Goal: Task Accomplishment & Management: Use online tool/utility

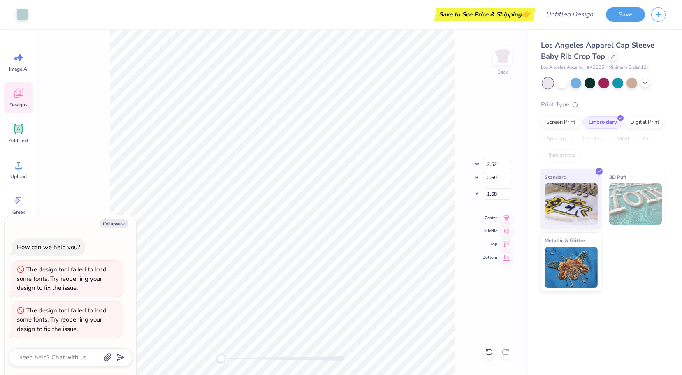
type textarea "x"
type input "2.70"
type input "2.90"
type input "1.58"
type textarea "x"
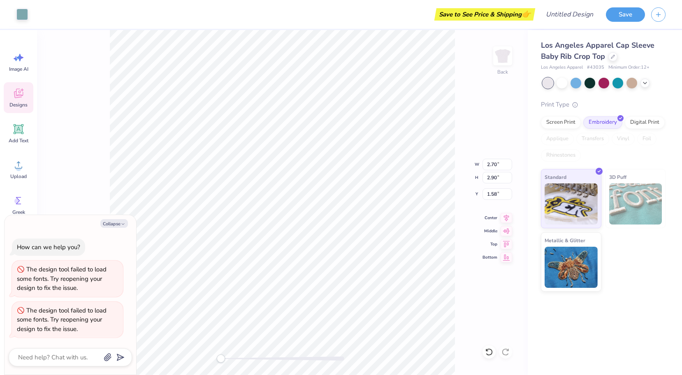
type input "2.52"
type input "2.69"
type input "1.68"
type textarea "x"
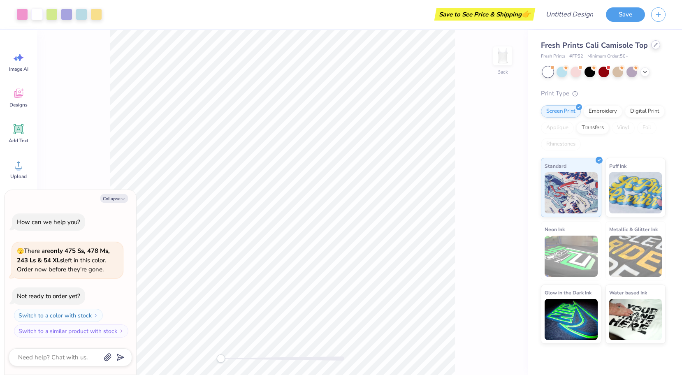
click at [653, 47] on div at bounding box center [655, 44] width 9 height 9
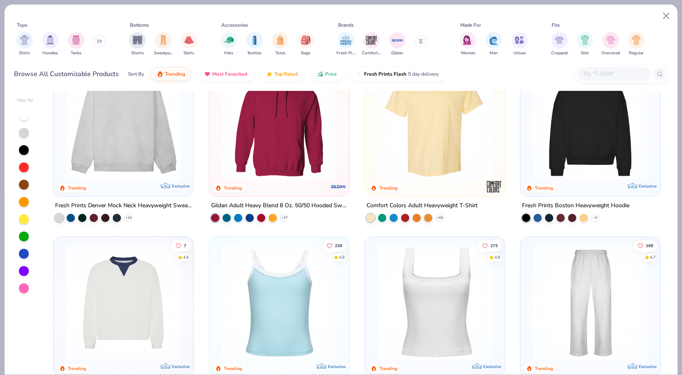
scroll to position [9, 0]
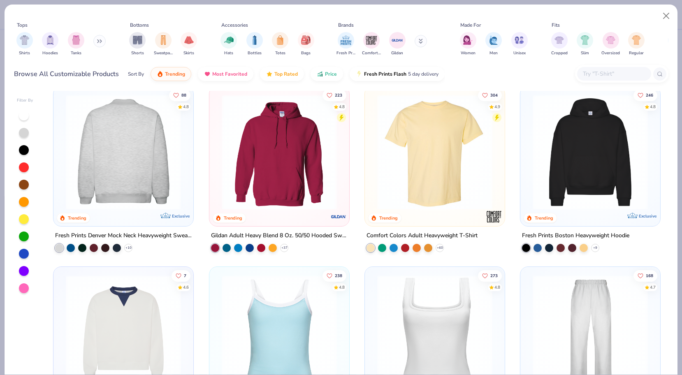
click at [171, 141] on img at bounding box center [123, 152] width 123 height 115
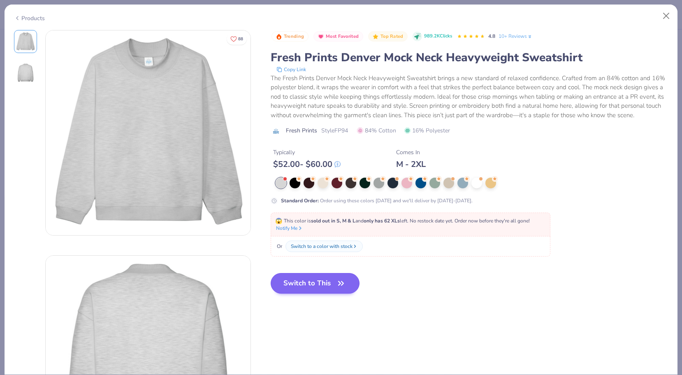
click at [318, 279] on button "Switch to This" at bounding box center [315, 283] width 89 height 21
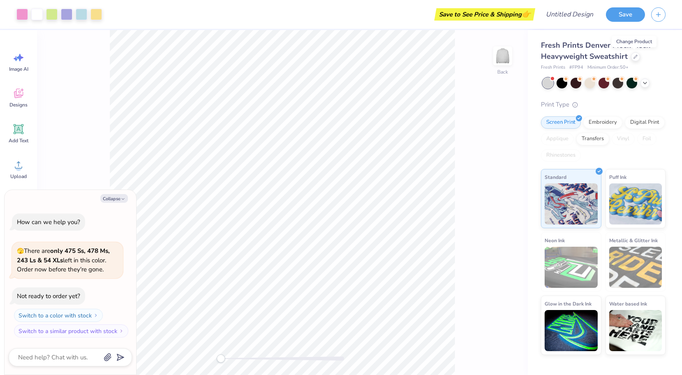
click at [629, 62] on div "Fresh Prints Denver Mock Neck Heavyweight Sweatshirt" at bounding box center [603, 51] width 125 height 22
click at [633, 54] on icon at bounding box center [635, 56] width 4 height 4
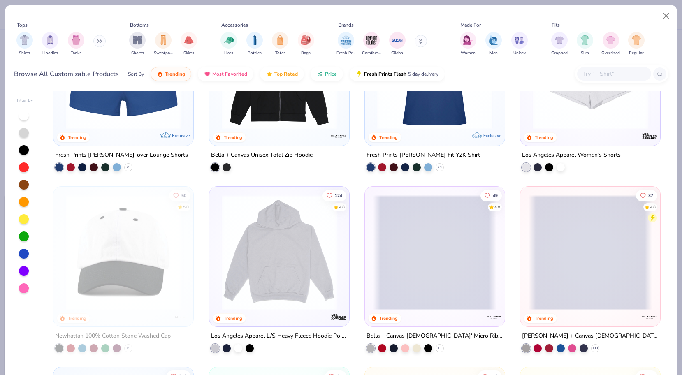
scroll to position [993, 0]
click at [280, 243] on img at bounding box center [279, 251] width 123 height 115
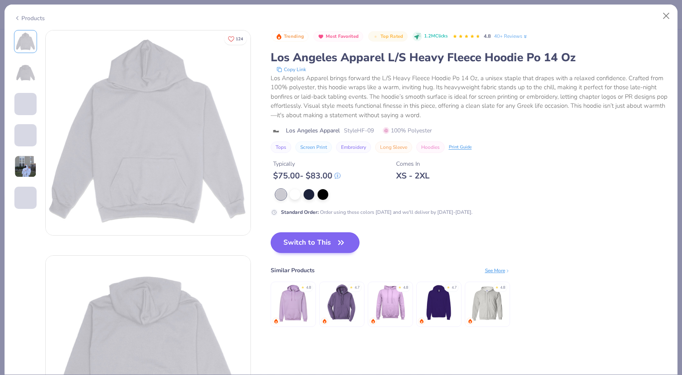
click at [297, 249] on button "Switch to This" at bounding box center [315, 242] width 89 height 21
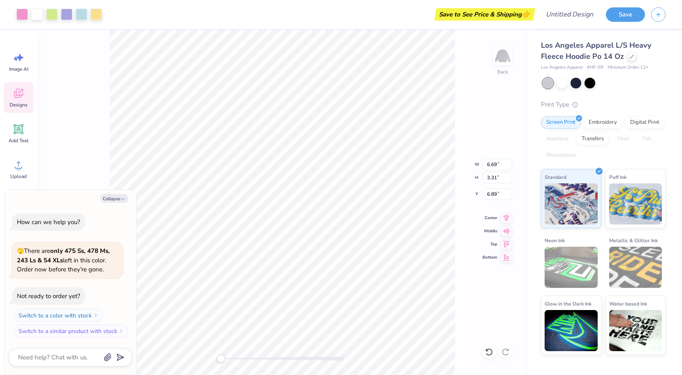
type textarea "x"
type input "4.93"
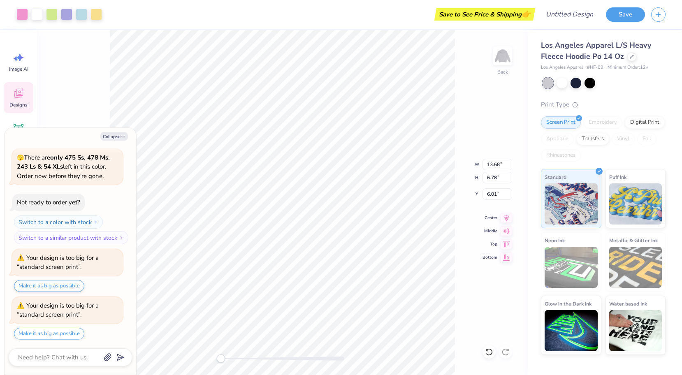
scroll to position [79, 0]
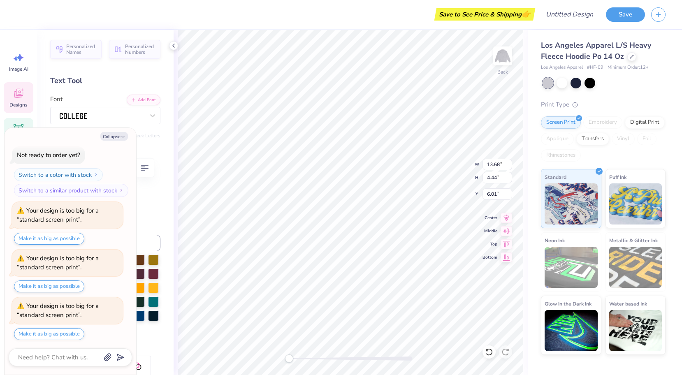
type textarea "x"
type textarea "TRHETA"
type textarea "x"
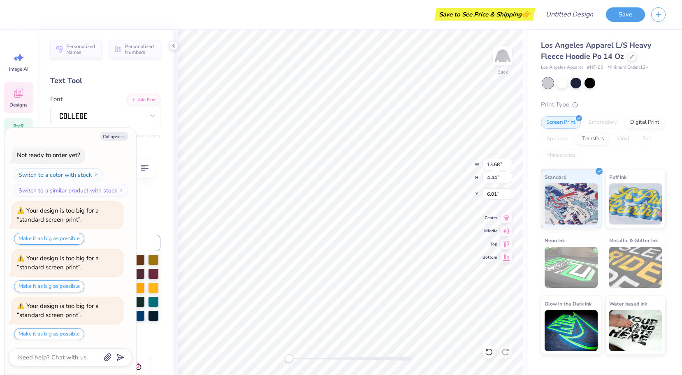
type textarea "RHETA"
type textarea "x"
type textarea "RETA"
type textarea "x"
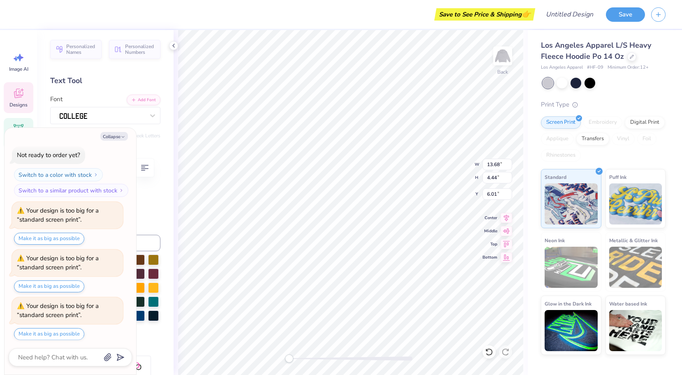
type textarea "RUETA"
click at [126, 134] on button "Collapse" at bounding box center [114, 136] width 28 height 9
type textarea "x"
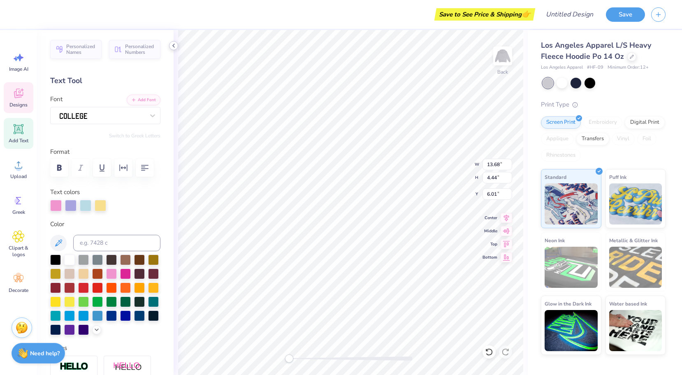
click at [173, 46] on icon at bounding box center [173, 45] width 7 height 7
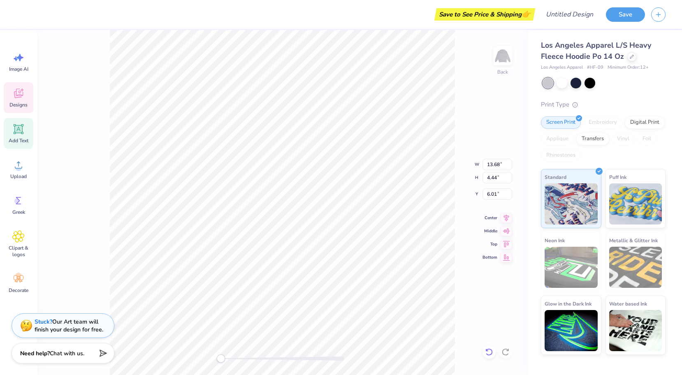
click at [487, 353] on icon at bounding box center [489, 352] width 8 height 8
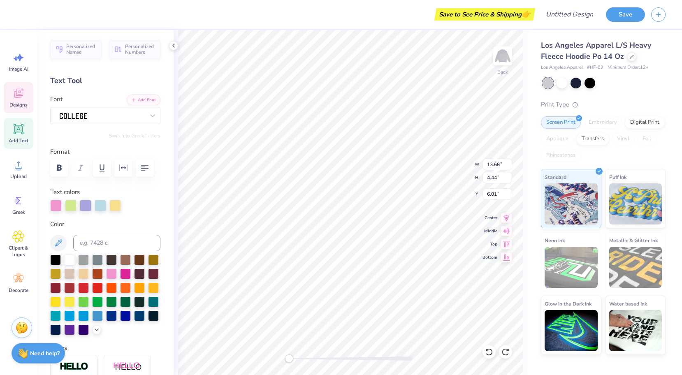
scroll to position [0, 0]
type textarea "Ruac"
click at [487, 352] on icon at bounding box center [489, 352] width 8 height 8
type textarea "Ruach"
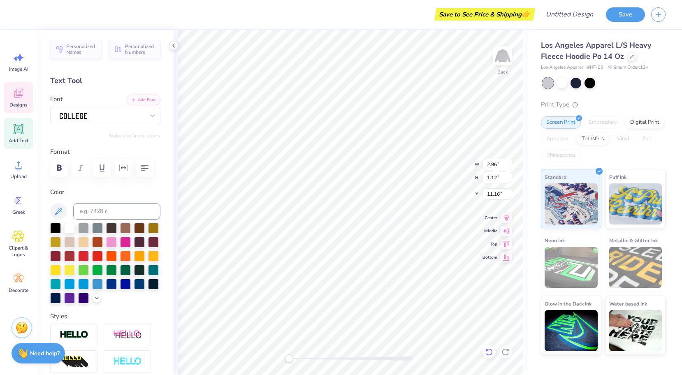
type textarea "1944"
click at [558, 85] on div at bounding box center [561, 82] width 11 height 11
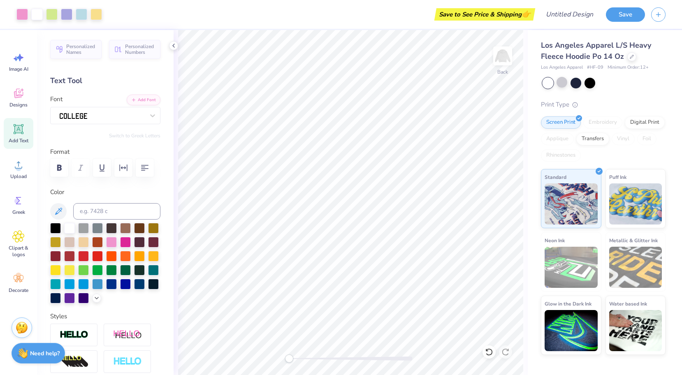
click at [550, 81] on div at bounding box center [547, 83] width 11 height 11
click at [578, 81] on div at bounding box center [575, 82] width 11 height 11
click at [588, 81] on div at bounding box center [589, 82] width 11 height 11
click at [575, 82] on div at bounding box center [575, 82] width 11 height 11
click at [578, 82] on div at bounding box center [575, 82] width 11 height 11
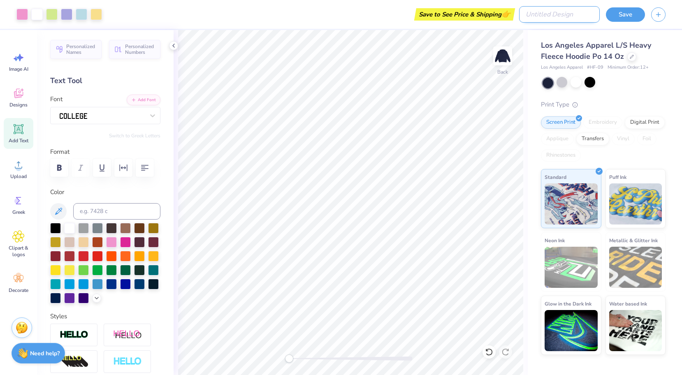
click at [567, 15] on input "Design Title" at bounding box center [559, 14] width 81 height 16
type input "navy"
click at [621, 15] on button "Save" at bounding box center [625, 13] width 39 height 14
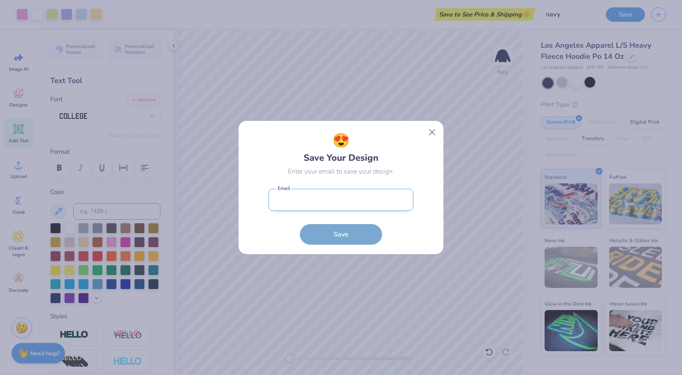
click at [343, 196] on input "email" at bounding box center [340, 200] width 145 height 23
type input "26ssturchio@gmail.com"
click at [356, 238] on button "Save" at bounding box center [341, 232] width 82 height 21
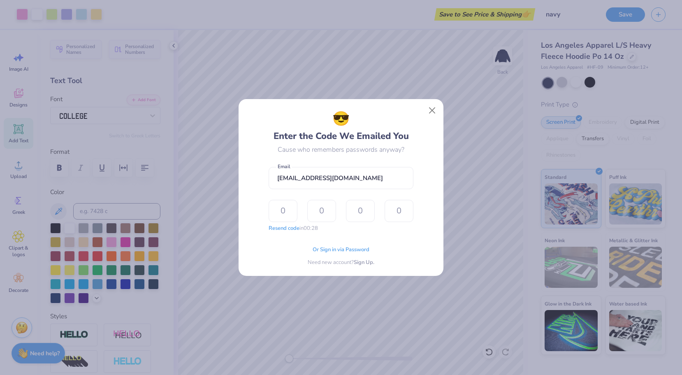
click at [329, 199] on form "26ssturchio@gmail.com Email Resend code in 00:28 The design tool encountered an…" at bounding box center [340, 198] width 145 height 70
click at [347, 244] on div "Or Sign in via Password Need new account? Sign Up." at bounding box center [340, 254] width 145 height 26
click at [347, 248] on span "Or Sign in via Password" at bounding box center [340, 249] width 57 height 8
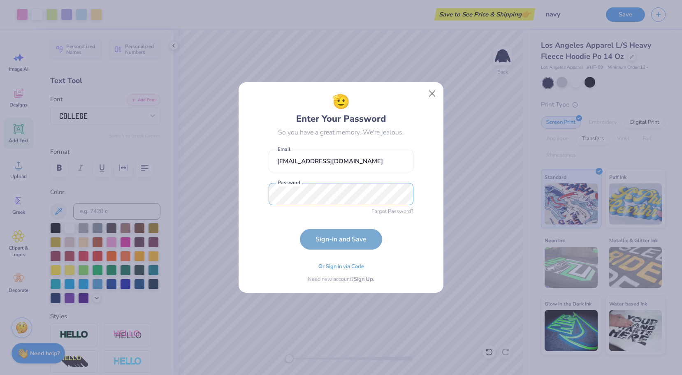
click at [341, 239] on button "Sign-in and Save" at bounding box center [341, 239] width 82 height 21
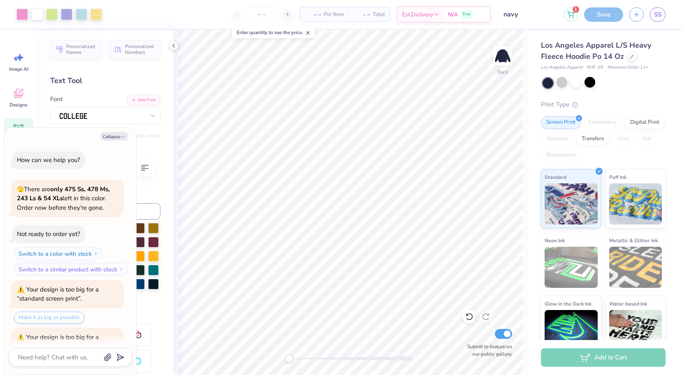
scroll to position [126, 0]
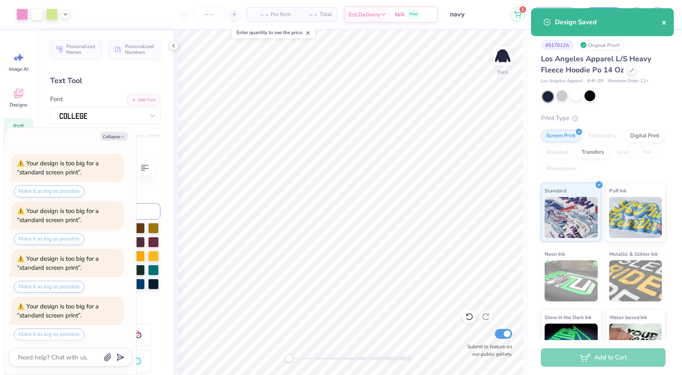
click at [664, 20] on icon "close" at bounding box center [664, 22] width 6 height 7
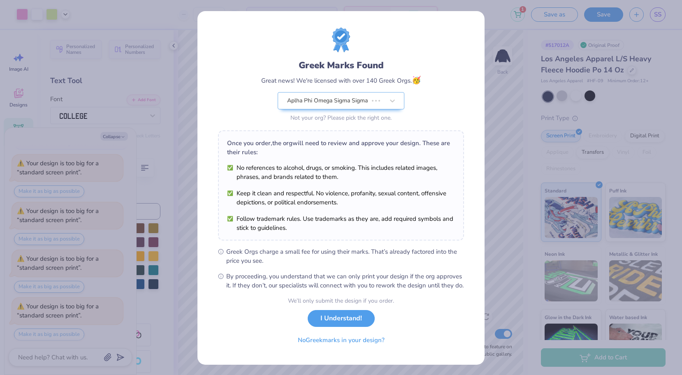
click at [657, 12] on div "Design Saved" at bounding box center [602, 25] width 146 height 37
click at [332, 325] on button "I Understand!" at bounding box center [341, 316] width 67 height 17
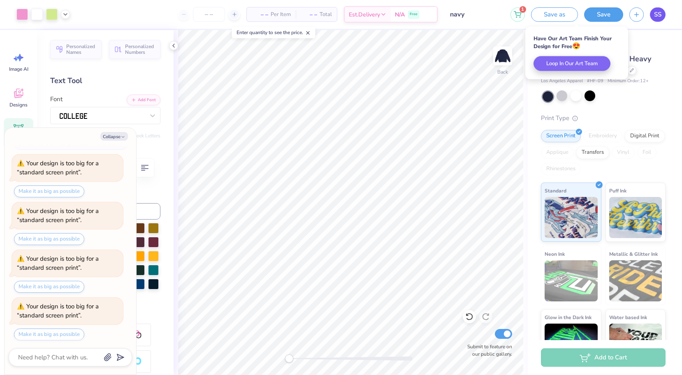
click at [656, 16] on span "SS" at bounding box center [657, 14] width 7 height 9
type textarea "x"
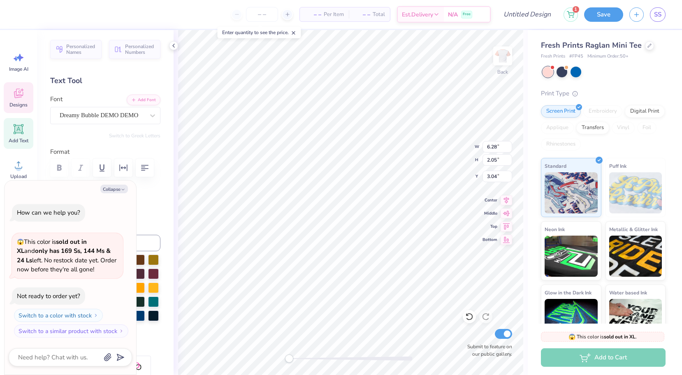
type textarea "x"
type textarea "KBBG"
type textarea "x"
type textarea "BBG"
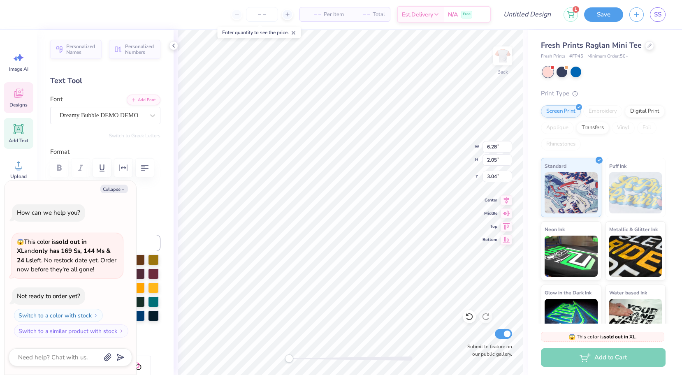
scroll to position [0, 0]
click at [645, 47] on div at bounding box center [649, 44] width 9 height 9
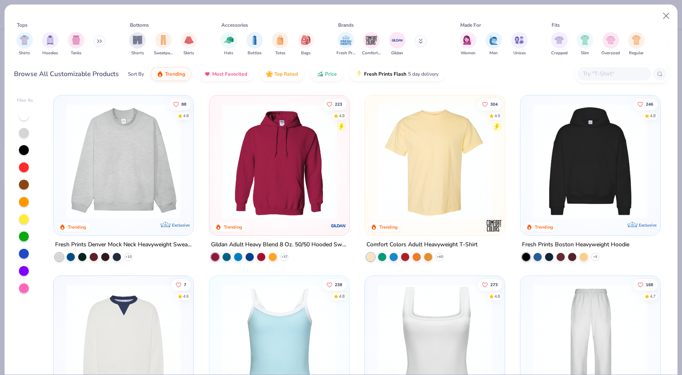
click at [578, 146] on img at bounding box center [589, 161] width 123 height 115
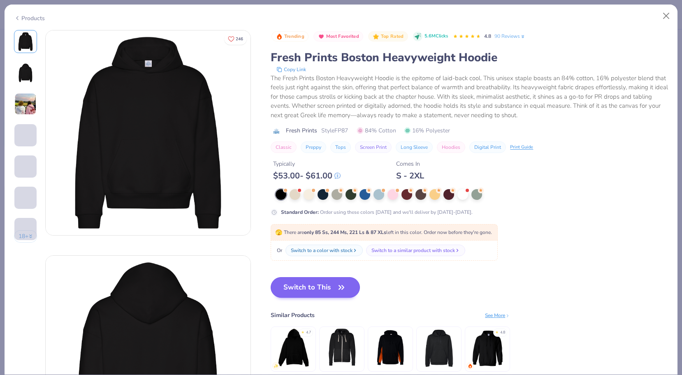
click at [312, 287] on button "Switch to This" at bounding box center [315, 287] width 89 height 21
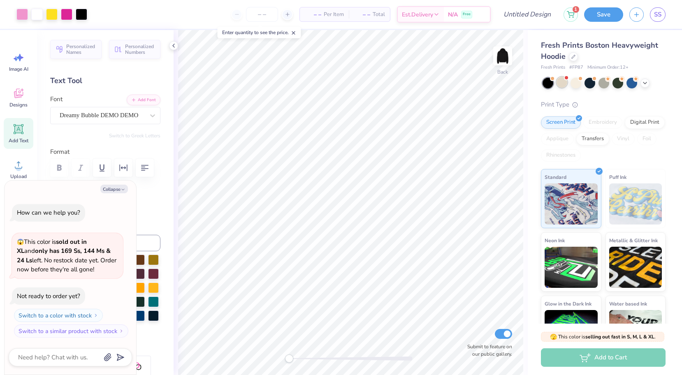
click at [558, 86] on div at bounding box center [561, 82] width 11 height 11
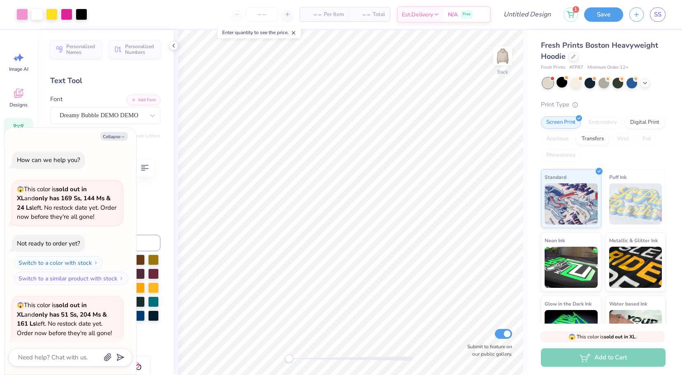
click at [169, 134] on div "Personalized Names Personalized Numbers Text Tool Add Font Font Dreamy Bubble D…" at bounding box center [105, 202] width 137 height 345
click at [125, 136] on icon "button" at bounding box center [122, 136] width 5 height 5
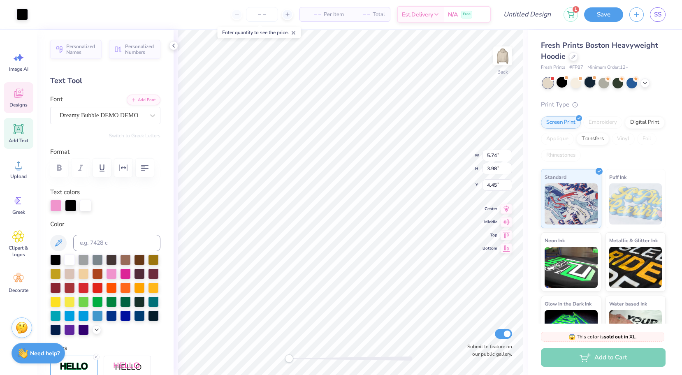
click at [592, 80] on div at bounding box center [589, 82] width 11 height 11
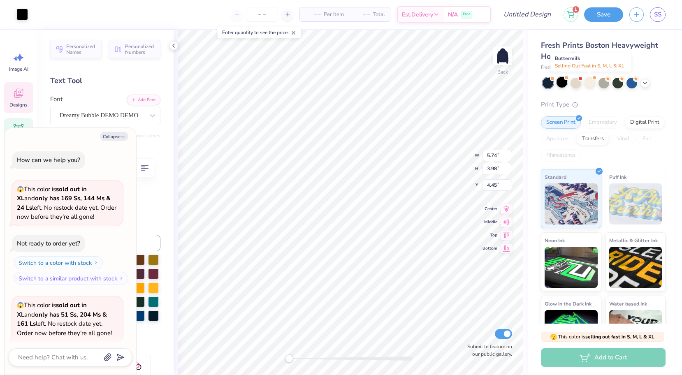
scroll to position [167, 0]
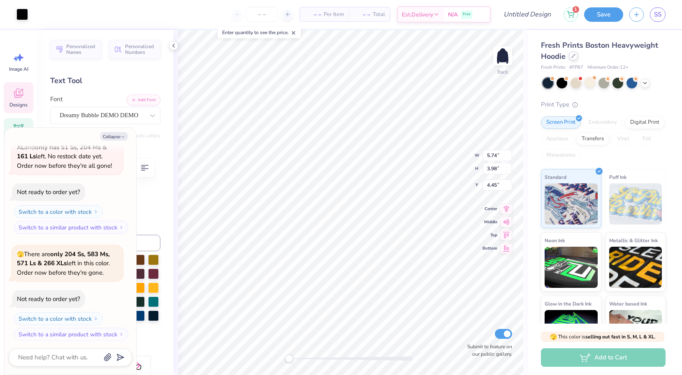
click at [574, 58] on icon at bounding box center [573, 56] width 4 height 4
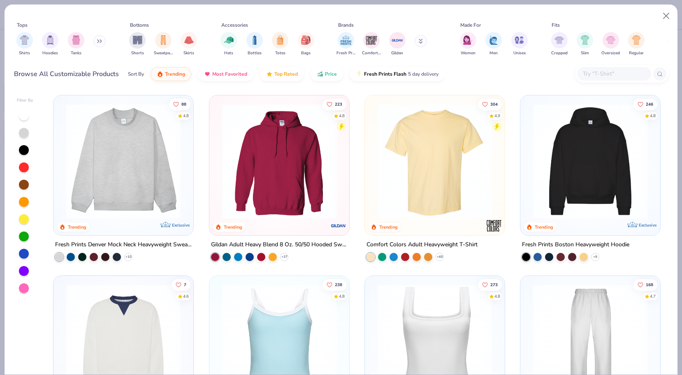
click at [472, 153] on img at bounding box center [434, 161] width 123 height 115
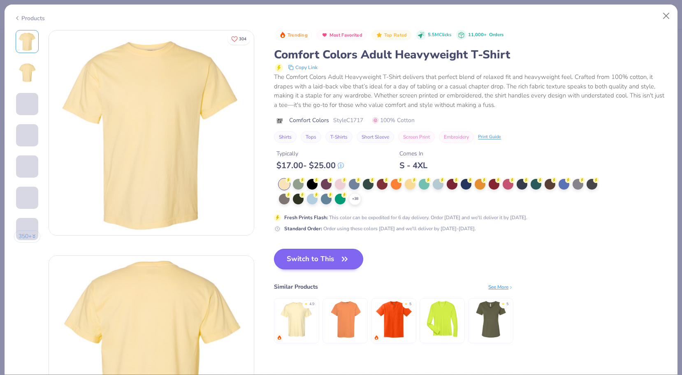
click at [296, 263] on button "Switch to This" at bounding box center [318, 259] width 89 height 21
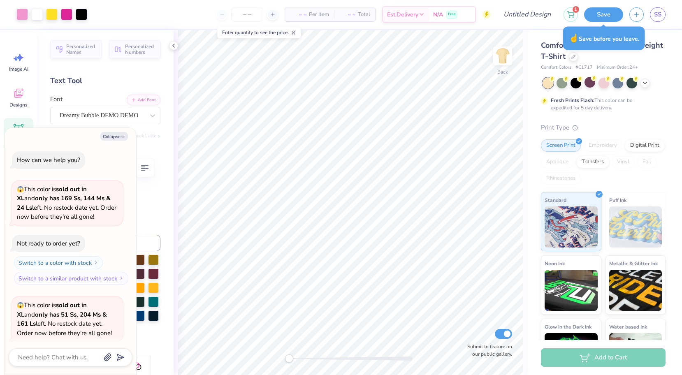
type textarea "x"
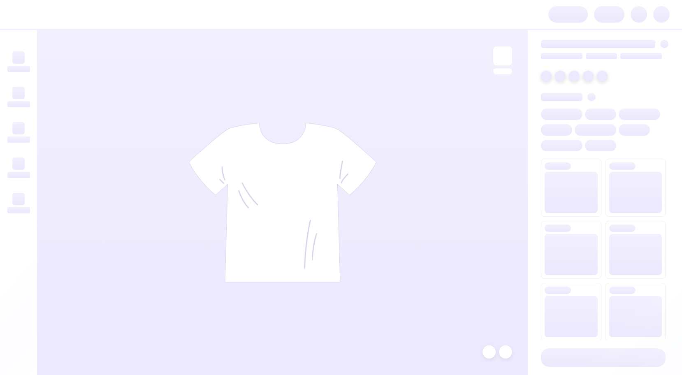
click at [326, 241] on html at bounding box center [341, 187] width 682 height 375
click at [326, 247] on html at bounding box center [341, 187] width 682 height 375
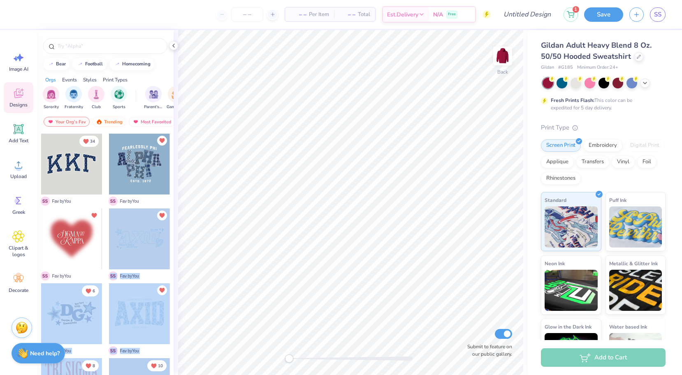
click at [287, 218] on div "– – Per Item – – Total Est. Delivery N/A Free Design Title 1 Save SS Image AI D…" at bounding box center [341, 187] width 682 height 375
click at [157, 236] on div at bounding box center [139, 238] width 61 height 61
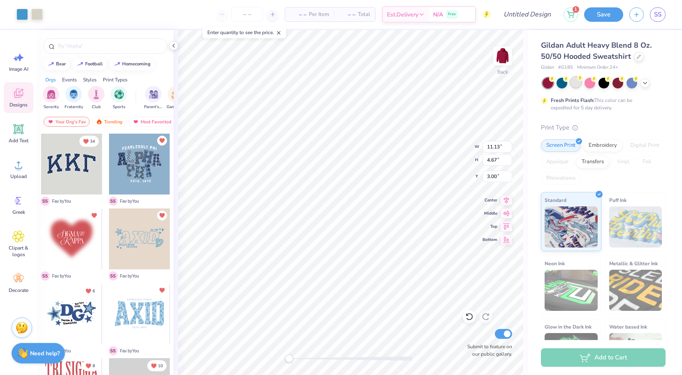
click at [574, 83] on div at bounding box center [575, 82] width 11 height 11
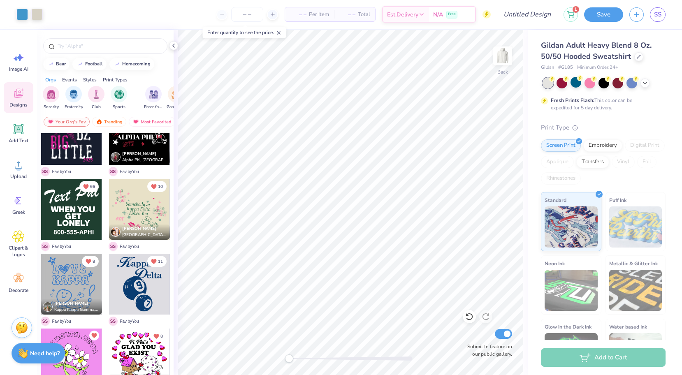
scroll to position [374, 0]
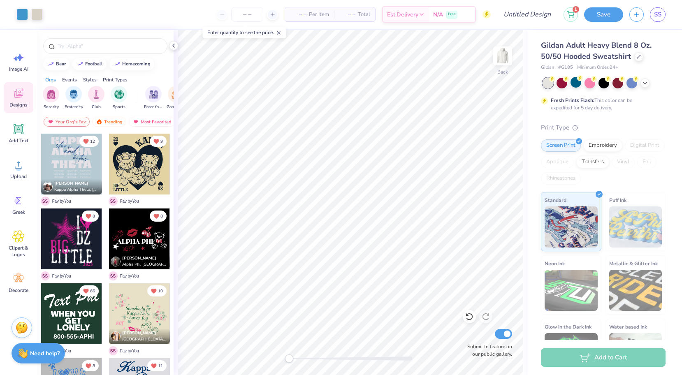
click at [67, 323] on div at bounding box center [71, 313] width 61 height 61
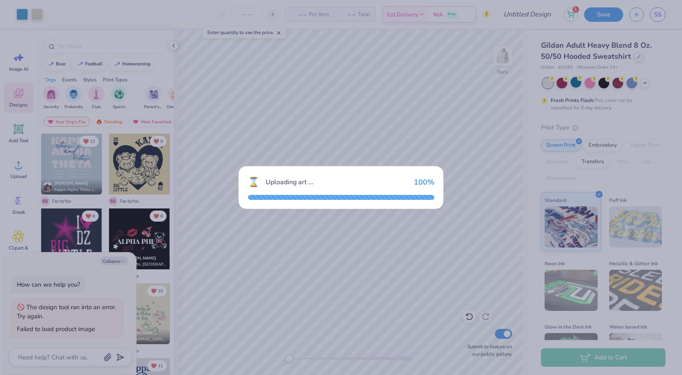
click at [110, 257] on div "⌛ Uploading art ... 100 %" at bounding box center [341, 187] width 682 height 375
click at [164, 269] on div "⌛ Uploading art ... 100 %" at bounding box center [341, 187] width 682 height 375
